Goal: Task Accomplishment & Management: Manage account settings

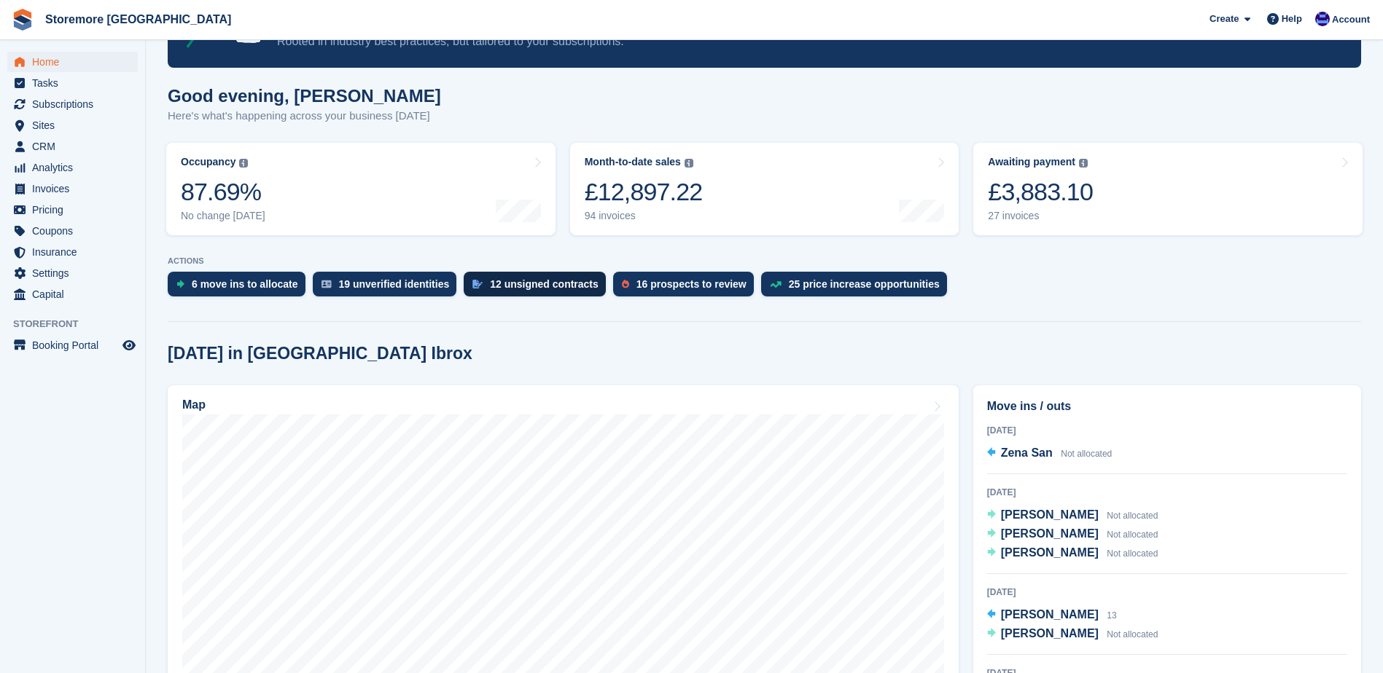
scroll to position [219, 0]
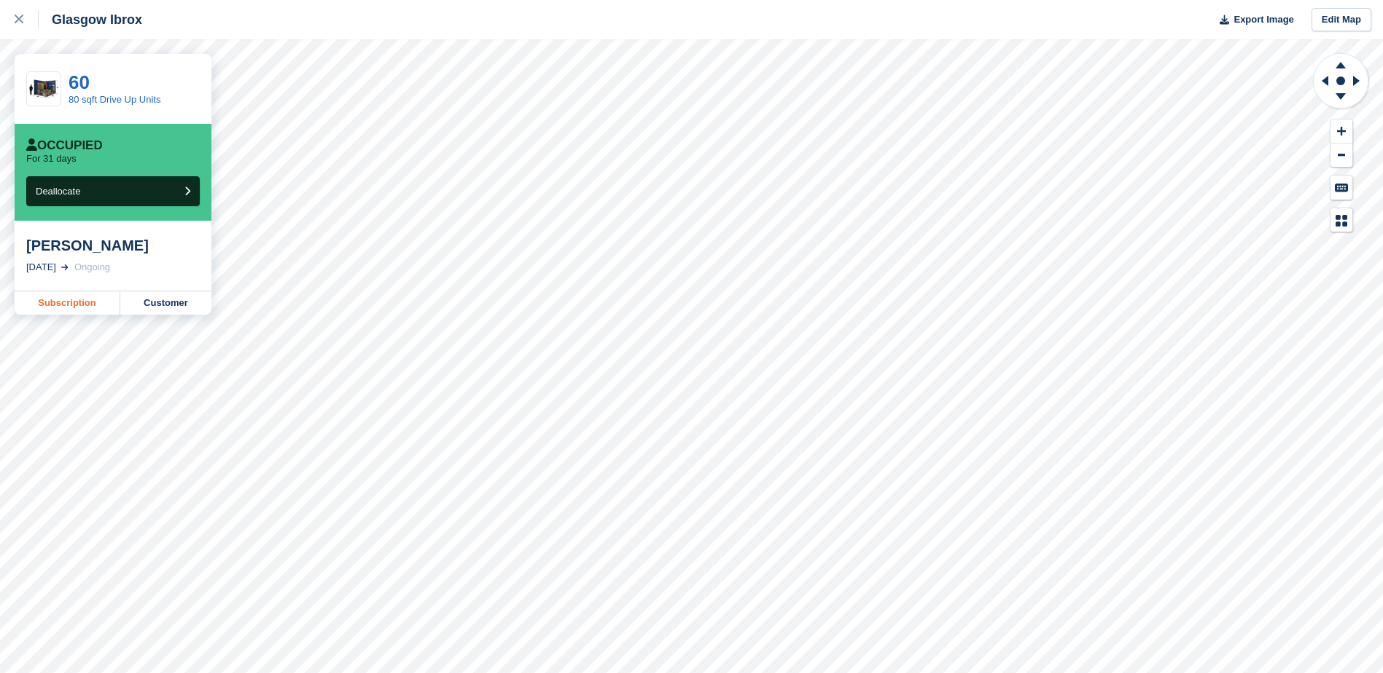
click at [104, 305] on link "Subscription" at bounding box center [68, 303] width 106 height 23
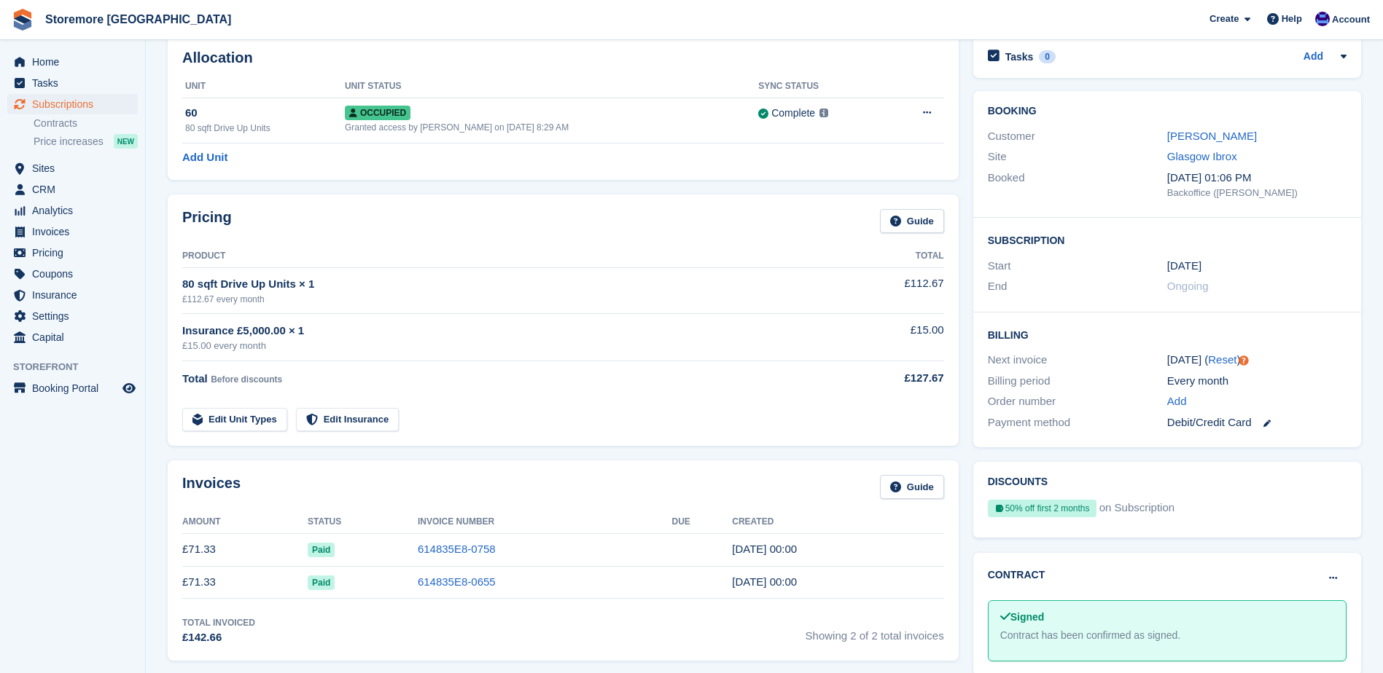
scroll to position [146, 0]
